Goal: Information Seeking & Learning: Compare options

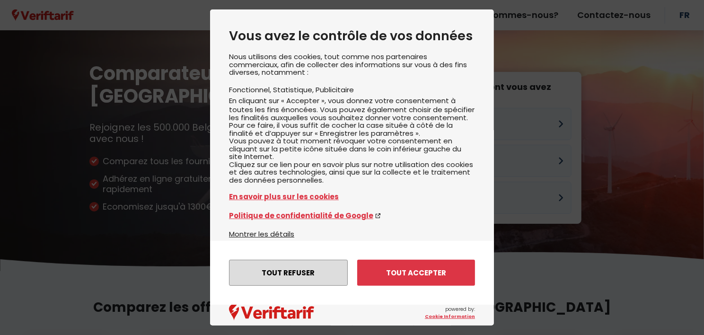
click at [290, 272] on button "Tout refuser" at bounding box center [288, 273] width 119 height 26
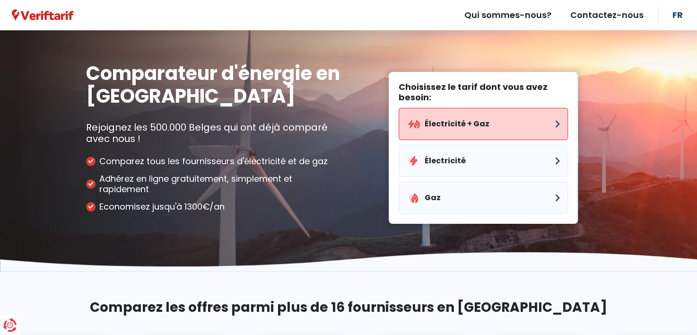
click at [455, 122] on button "Électricité + Gaz" at bounding box center [483, 124] width 169 height 32
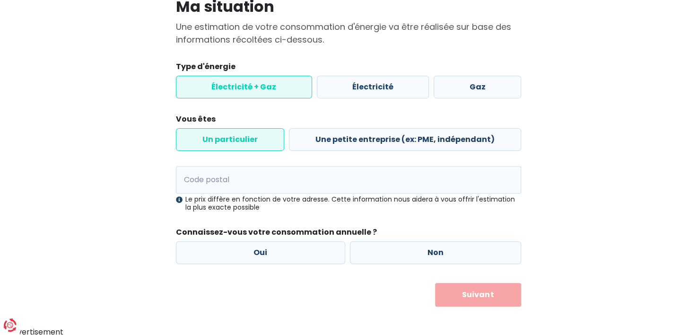
scroll to position [81, 0]
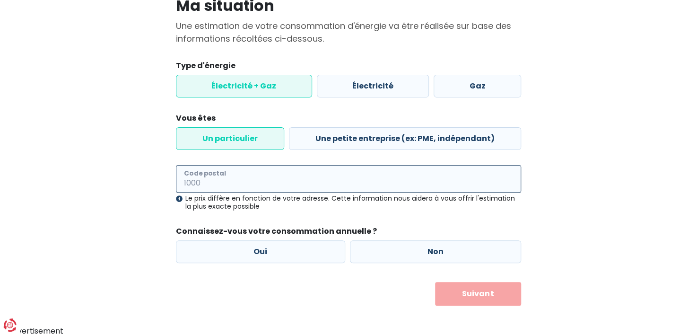
click at [188, 179] on input "Code postal" at bounding box center [348, 178] width 345 height 27
type input "4053"
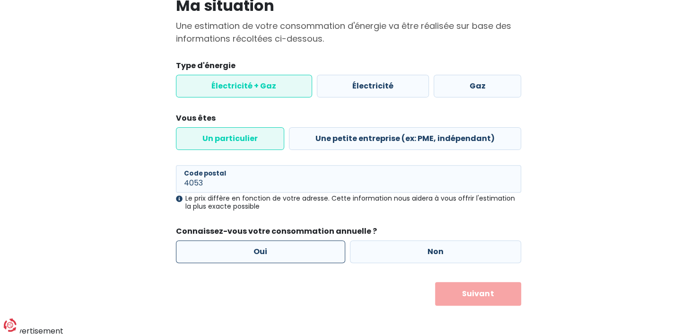
click at [261, 249] on label "Oui" at bounding box center [260, 251] width 169 height 23
click at [261, 249] on input "Oui" at bounding box center [260, 251] width 169 height 23
radio input "true"
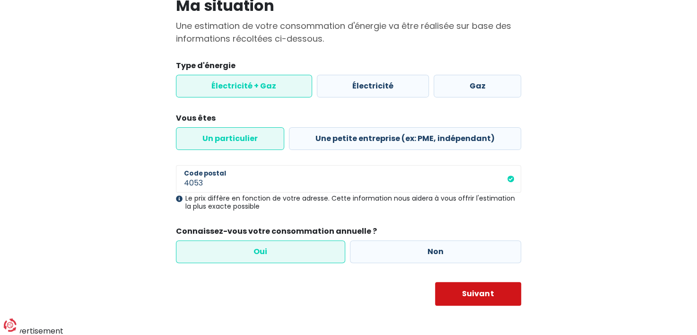
click at [481, 293] on button "Suivant" at bounding box center [478, 294] width 87 height 24
select select
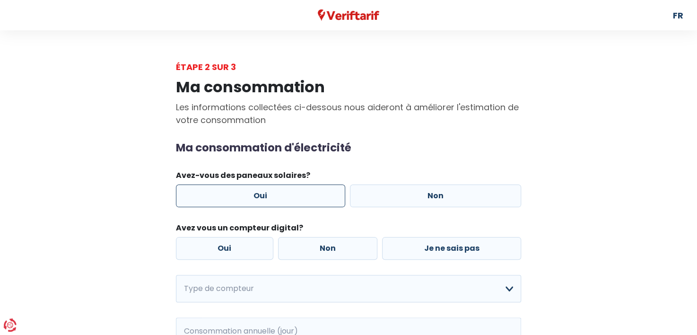
click at [259, 192] on label "Oui" at bounding box center [260, 195] width 169 height 23
click at [259, 192] on input "Oui" at bounding box center [260, 195] width 169 height 23
radio input "true"
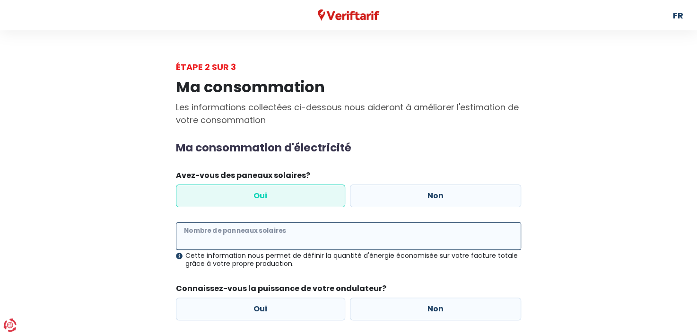
click at [182, 233] on input "Nombre de panneaux solaires" at bounding box center [348, 235] width 345 height 27
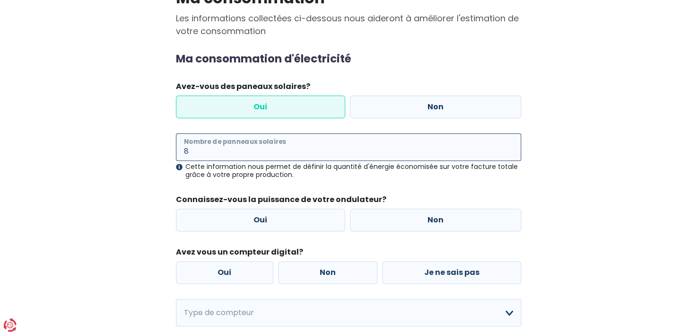
scroll to position [95, 0]
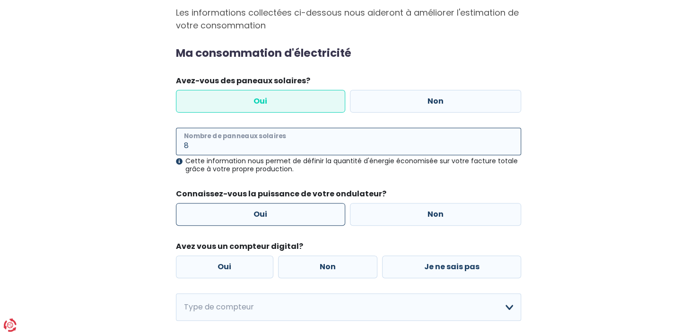
type input "8"
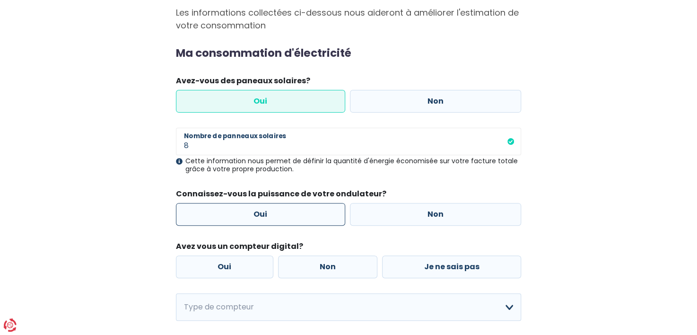
click at [261, 211] on label "Oui" at bounding box center [260, 214] width 169 height 23
click at [261, 211] on input "Oui" at bounding box center [260, 214] width 169 height 23
radio input "true"
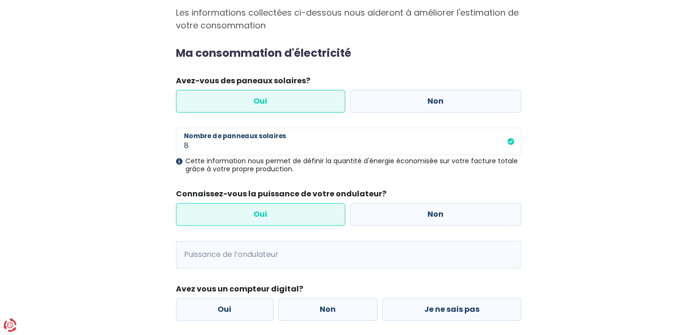
click at [196, 247] on span "kVA" at bounding box center [188, 254] width 24 height 27
click at [220, 252] on input "Puissance de l’ondulateur" at bounding box center [360, 254] width 321 height 27
click at [185, 256] on span "kVA" at bounding box center [188, 254] width 24 height 27
click at [207, 259] on input "3" at bounding box center [360, 254] width 321 height 27
click at [215, 259] on input "35" at bounding box center [360, 254] width 321 height 27
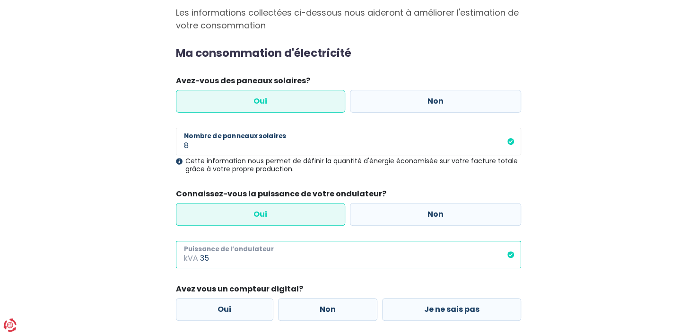
type input "3"
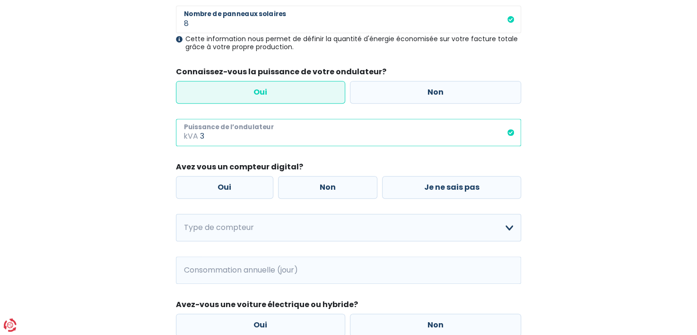
scroll to position [236, 0]
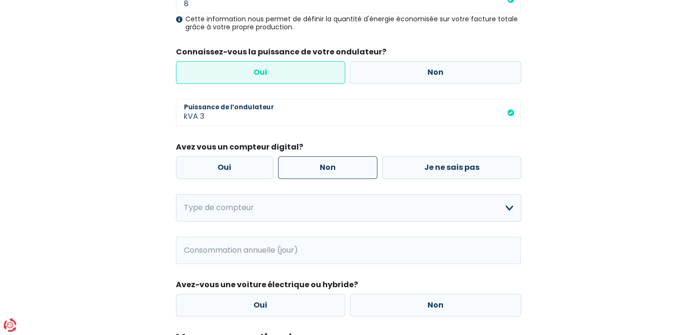
click at [328, 165] on label "Non" at bounding box center [328, 167] width 100 height 23
click at [328, 165] on input "Non" at bounding box center [328, 167] width 100 height 23
radio input "true"
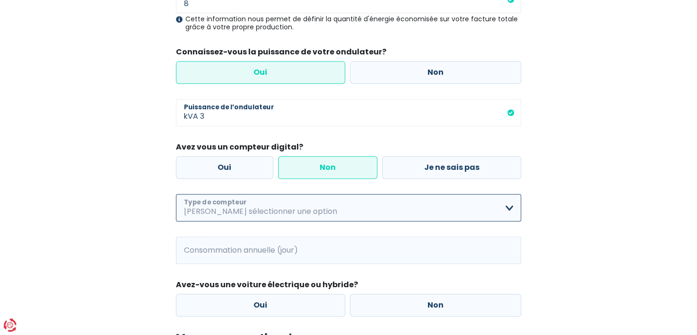
click at [510, 206] on select "Mono-horaire Bi-horaire Mono-horaire + exclusif nuit Bi-horaire + exclusif nuit…" at bounding box center [348, 207] width 345 height 27
select select "day_single_rate"
click at [176, 194] on select "Mono-horaire Bi-horaire Mono-horaire + exclusif nuit Bi-horaire + exclusif nuit…" at bounding box center [348, 207] width 345 height 27
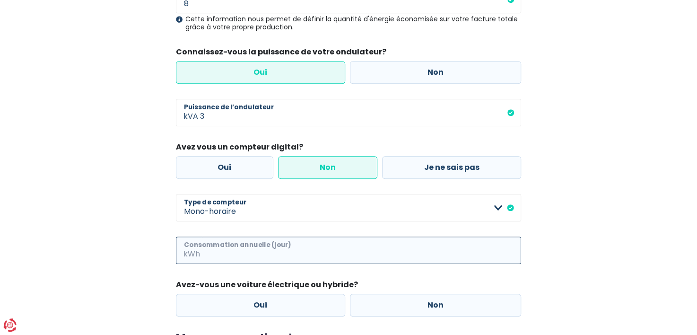
click at [215, 247] on input "Consommation annuelle (jour)" at bounding box center [361, 249] width 319 height 27
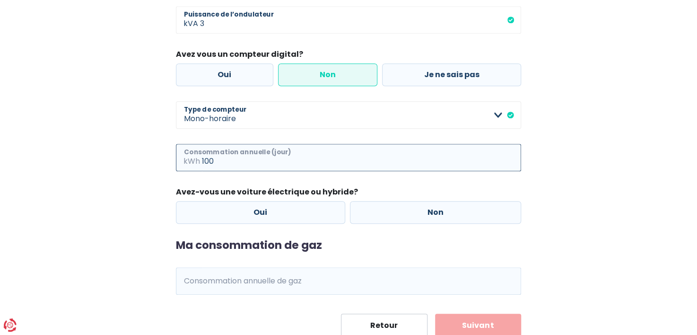
scroll to position [331, 0]
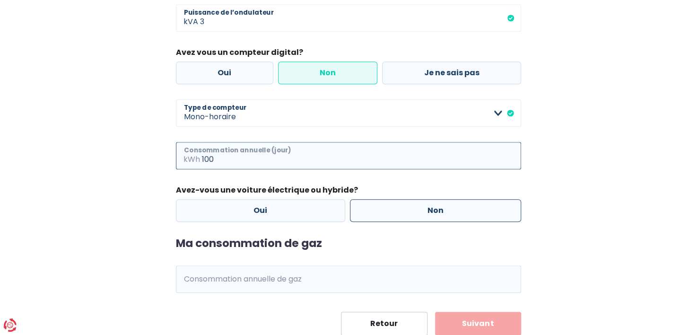
type input "100"
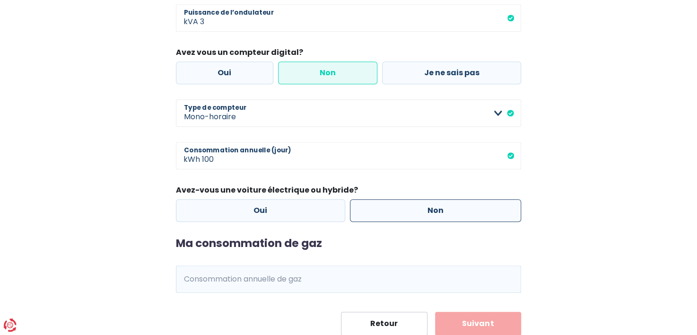
click at [441, 208] on label "Non" at bounding box center [436, 210] width 172 height 23
click at [441, 208] on input "Non" at bounding box center [436, 210] width 172 height 23
radio input "true"
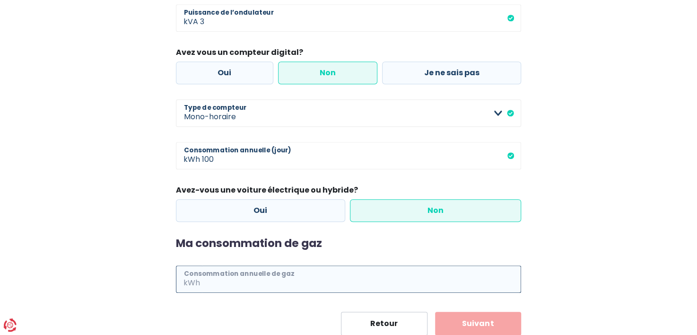
click at [204, 278] on input "Consommation annuelle de gaz" at bounding box center [361, 278] width 319 height 27
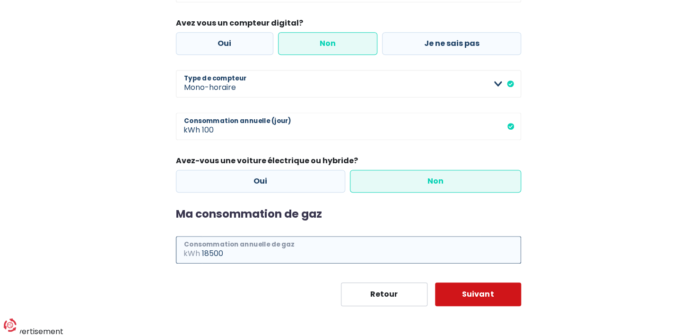
type input "18500"
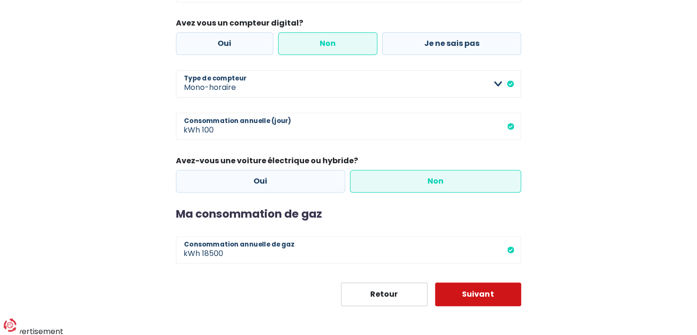
click at [473, 292] on button "Suivant" at bounding box center [478, 294] width 87 height 24
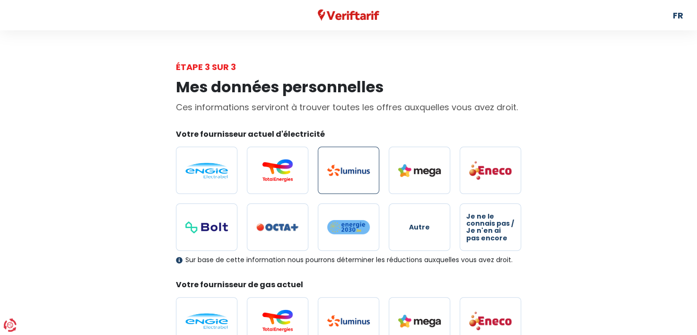
click at [345, 169] on img at bounding box center [348, 170] width 43 height 11
click at [345, 169] on input "radio" at bounding box center [348, 170] width 61 height 47
radio input "true"
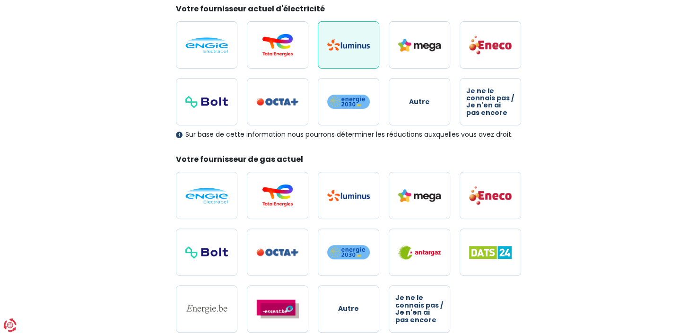
scroll to position [142, 0]
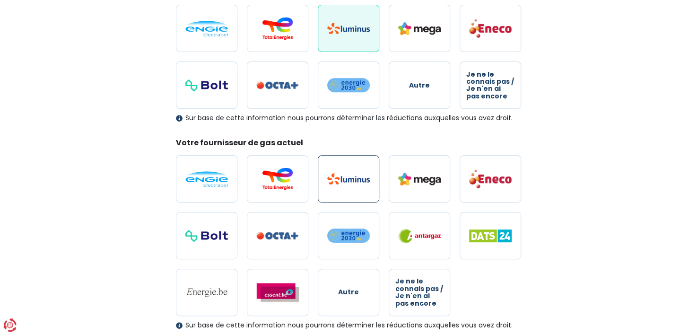
click at [348, 179] on img at bounding box center [348, 178] width 43 height 11
click at [348, 179] on input "radio" at bounding box center [348, 178] width 61 height 47
radio input "true"
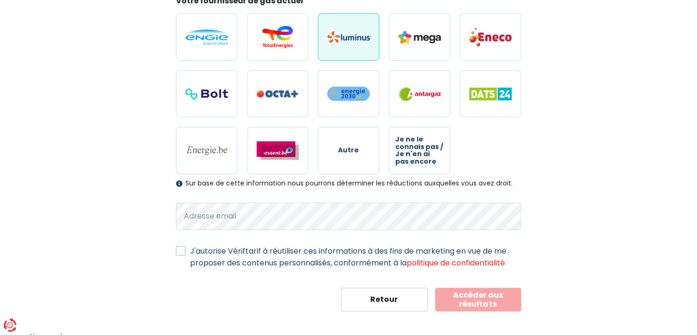
scroll to position [288, 0]
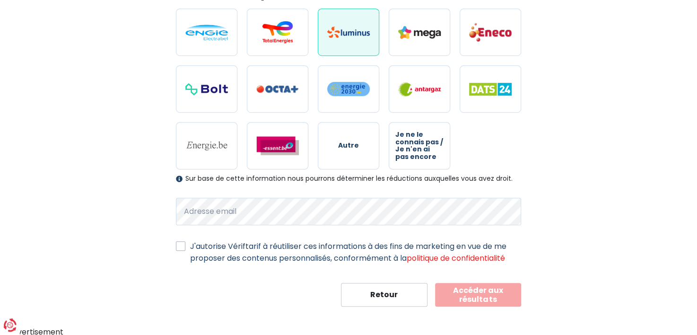
click at [190, 243] on label "J'autorise Vériftarif à réutiliser ces informations à des fins de marketing en …" at bounding box center [355, 252] width 331 height 24
click at [179, 243] on input "J'autorise Vériftarif à réutiliser ces informations à des fins de marketing en …" at bounding box center [180, 244] width 9 height 9
checkbox input "true"
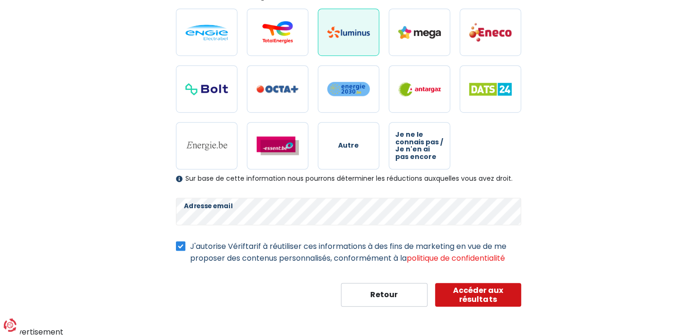
click at [483, 289] on button "Accéder aux résultats" at bounding box center [478, 295] width 87 height 24
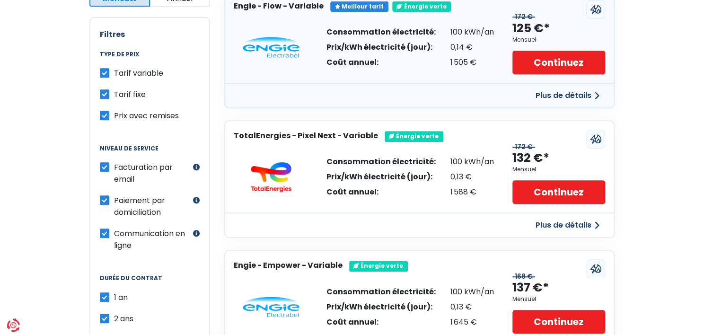
scroll to position [189, 0]
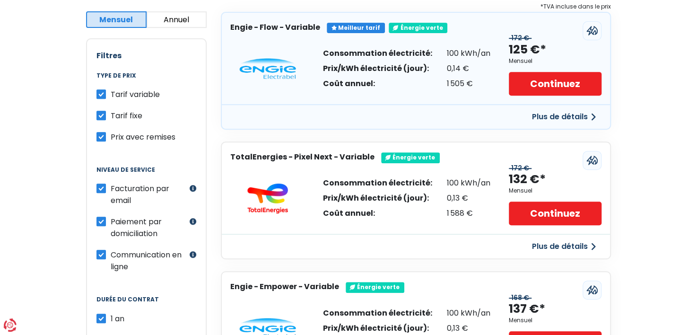
click at [555, 115] on button "Plus de détails" at bounding box center [563, 116] width 75 height 17
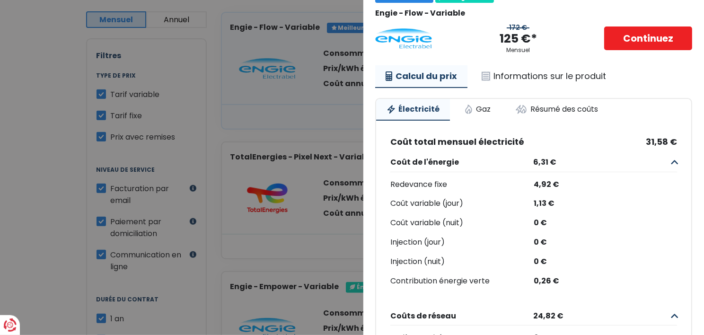
scroll to position [9, 0]
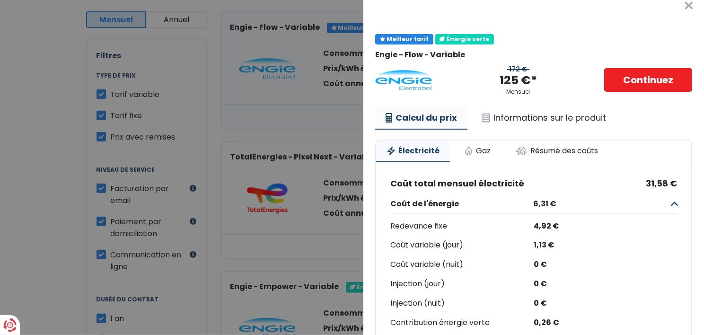
click at [414, 116] on link "Calcul du prix" at bounding box center [421, 118] width 92 height 23
click at [415, 118] on link "Calcul du prix" at bounding box center [421, 118] width 92 height 23
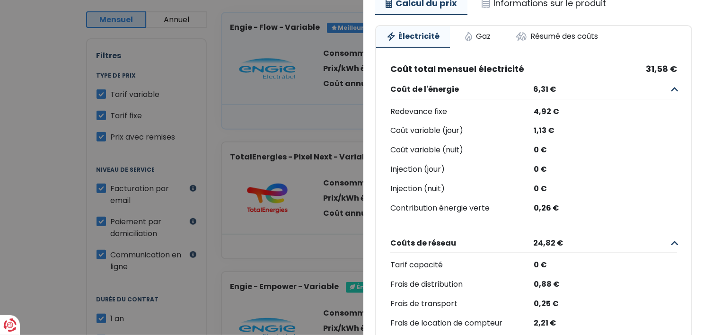
scroll to position [0, 0]
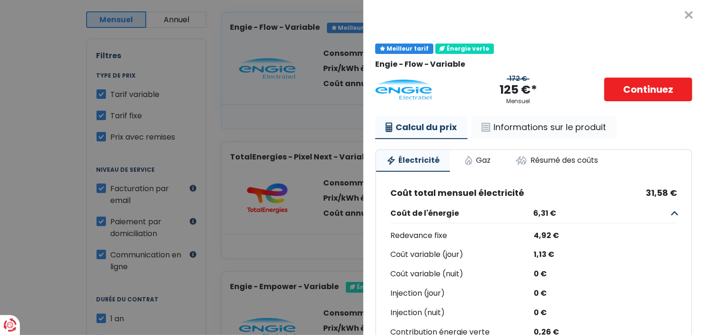
click at [531, 127] on link "Informations sur le produit" at bounding box center [543, 127] width 145 height 22
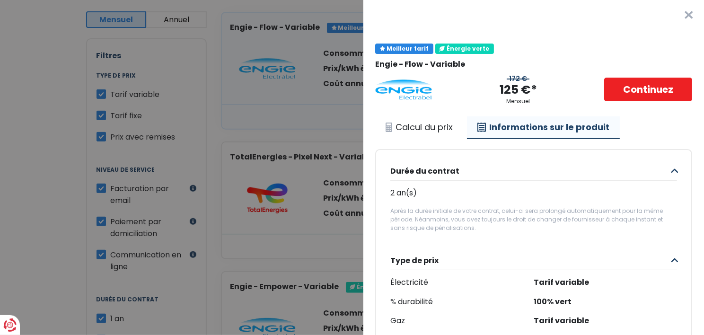
click at [674, 14] on button "×" at bounding box center [688, 15] width 30 height 30
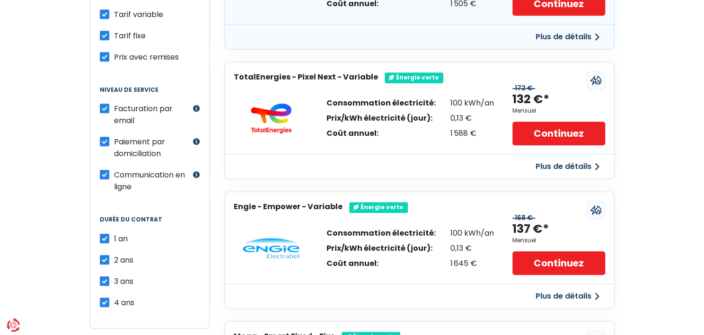
scroll to position [284, 0]
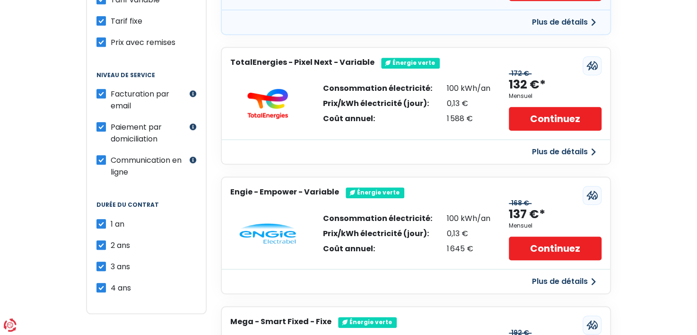
click at [559, 149] on button "Plus de détails" at bounding box center [563, 151] width 75 height 17
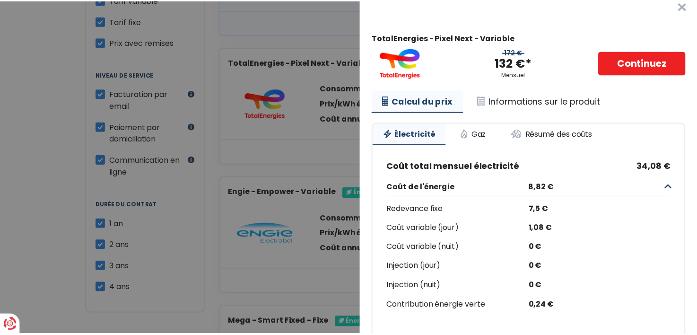
scroll to position [0, 0]
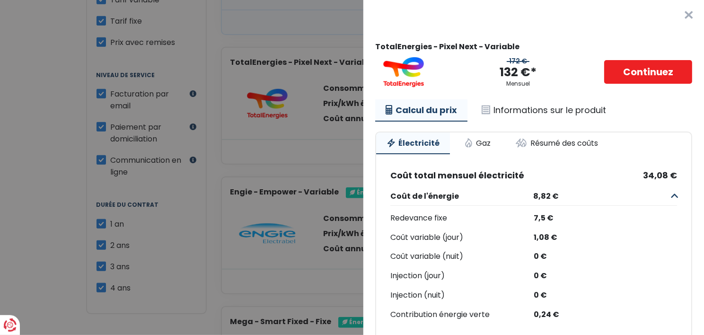
click at [673, 16] on button "×" at bounding box center [688, 15] width 30 height 30
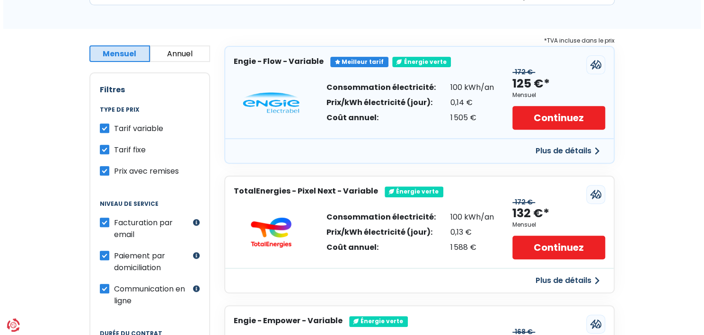
scroll to position [142, 0]
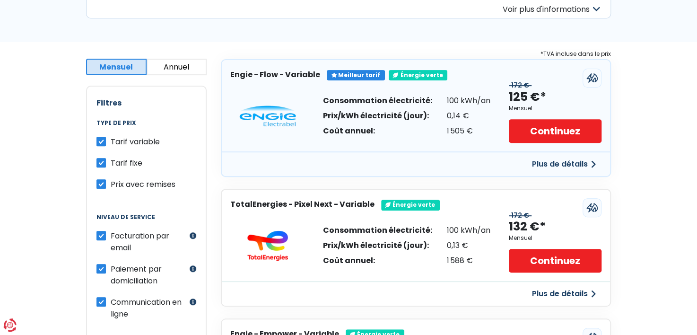
click at [551, 161] on button "Plus de détails" at bounding box center [563, 164] width 75 height 17
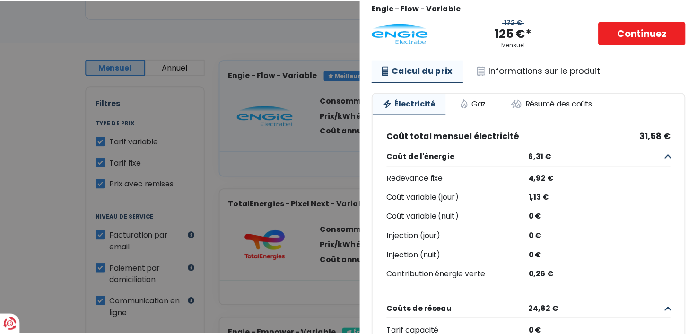
scroll to position [0, 0]
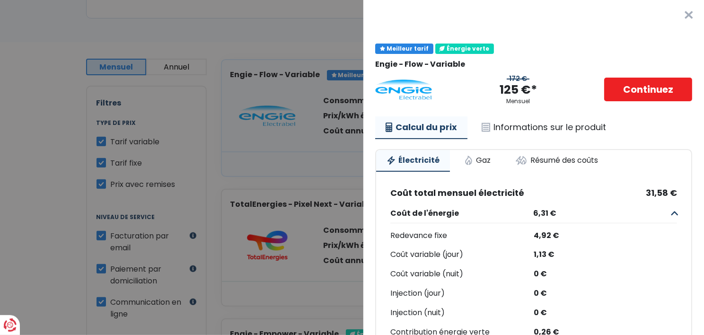
click at [673, 15] on button "×" at bounding box center [688, 15] width 30 height 30
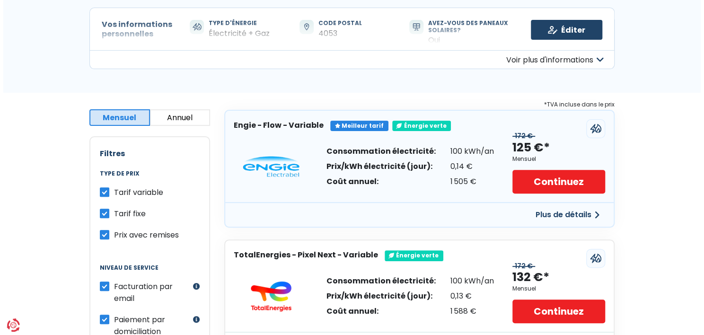
scroll to position [142, 0]
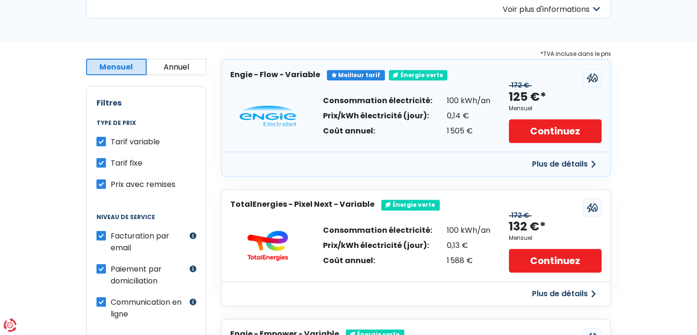
click at [111, 141] on label "Tarif variable" at bounding box center [135, 142] width 49 height 12
click at [100, 141] on input "Tarif variable" at bounding box center [100, 140] width 9 height 9
checkbox input "false"
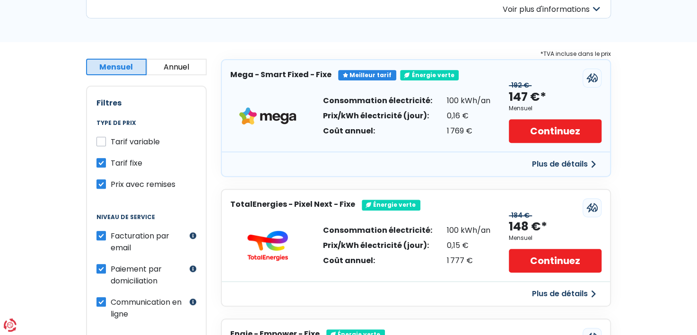
click at [556, 162] on button "Plus de détails" at bounding box center [563, 164] width 75 height 17
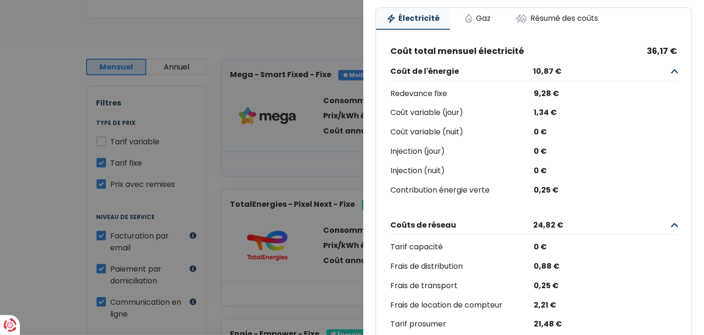
scroll to position [104, 0]
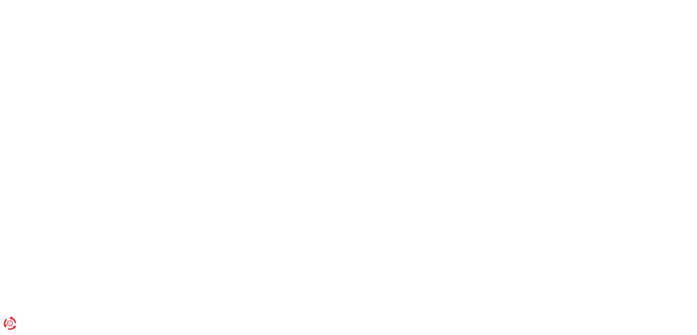
scroll to position [288, 0]
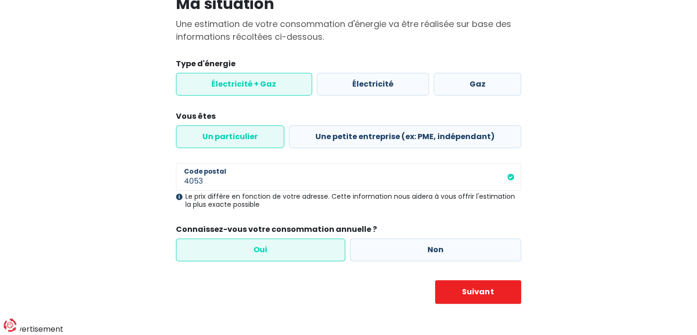
scroll to position [81, 0]
